Goal: Find specific page/section: Find specific page/section

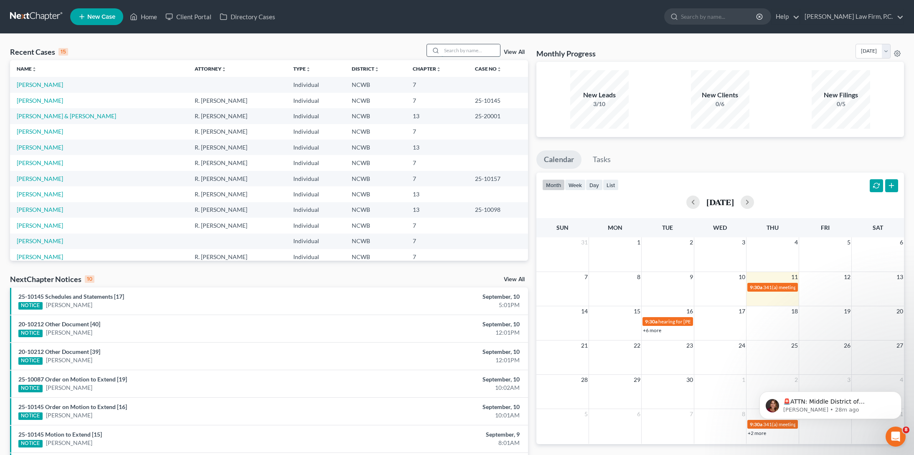
click at [451, 53] on input "search" at bounding box center [471, 50] width 58 height 12
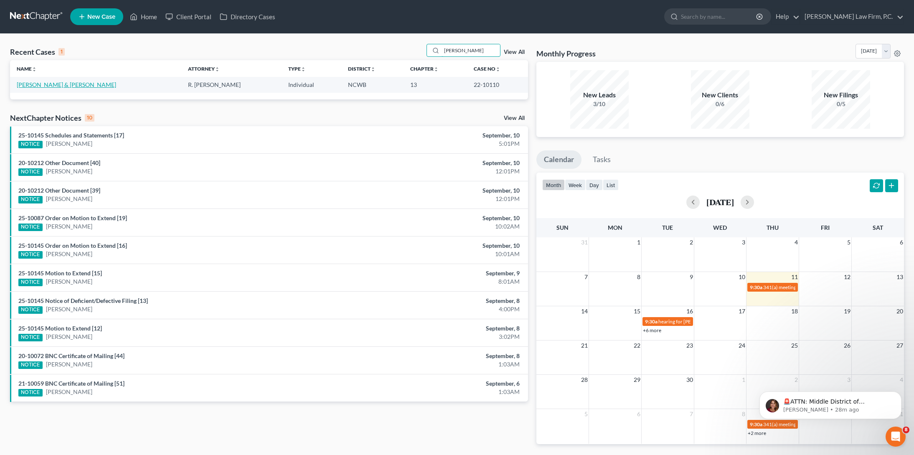
type input "[PERSON_NAME]"
click at [64, 81] on link "[PERSON_NAME] & [PERSON_NAME]" at bounding box center [66, 84] width 99 height 7
